Goal: Find specific page/section: Find specific page/section

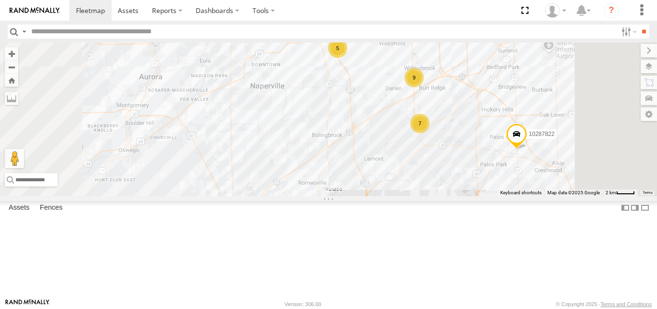
drag, startPoint x: 456, startPoint y: 202, endPoint x: 399, endPoint y: 277, distance: 94.5
click at [401, 195] on div "10287822 121- Elisha 125 - Ken 118 6078 9 7 5" at bounding box center [328, 118] width 657 height 153
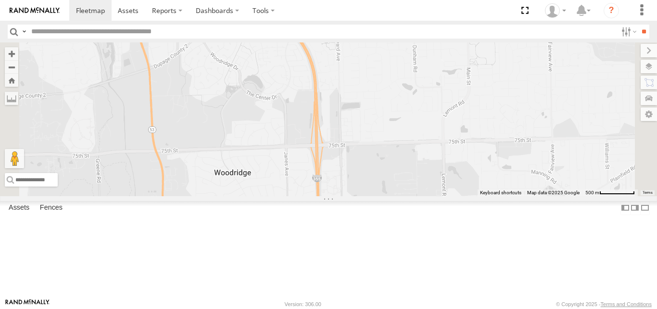
drag, startPoint x: 376, startPoint y: 96, endPoint x: 368, endPoint y: 210, distance: 113.9
click at [368, 195] on div "10287822 121- Elisha 125 - Ken 118 6078" at bounding box center [328, 118] width 657 height 153
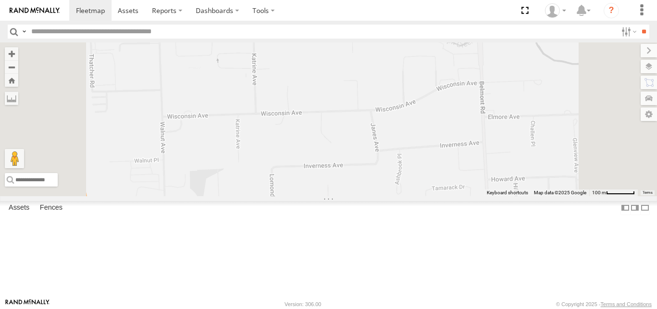
drag, startPoint x: 294, startPoint y: 181, endPoint x: 402, endPoint y: 201, distance: 110.0
click at [402, 195] on div "10287822 121- Elisha 125 - Ken 118 6078" at bounding box center [328, 118] width 657 height 153
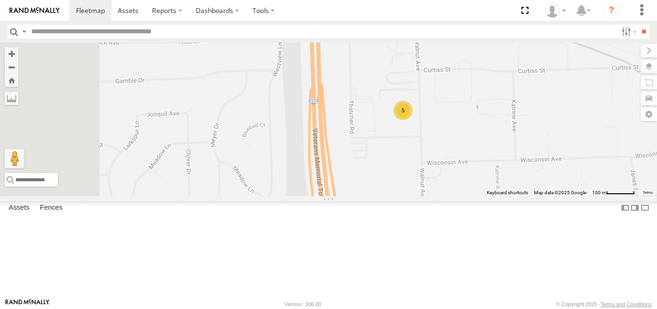
drag, startPoint x: 478, startPoint y: 85, endPoint x: 462, endPoint y: 139, distance: 56.5
click at [463, 135] on div "10287822 121- Elisha 125 - Ken 118 6078 5" at bounding box center [328, 118] width 657 height 153
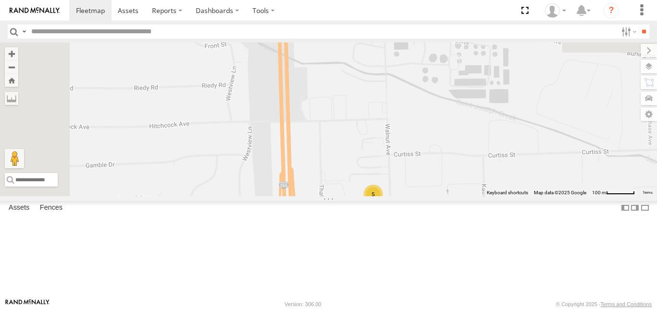
click at [0, 0] on span at bounding box center [0, 0] width 0 height 0
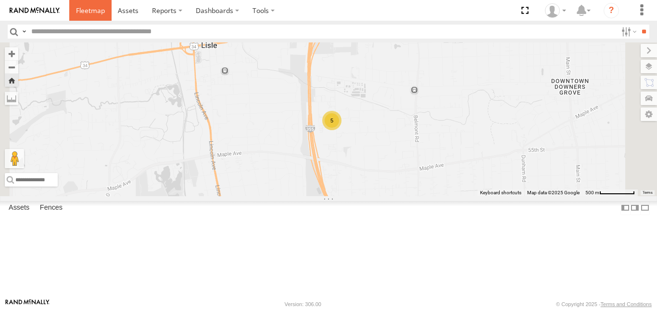
click at [96, 9] on span at bounding box center [90, 10] width 29 height 9
